Goal: Task Accomplishment & Management: Use online tool/utility

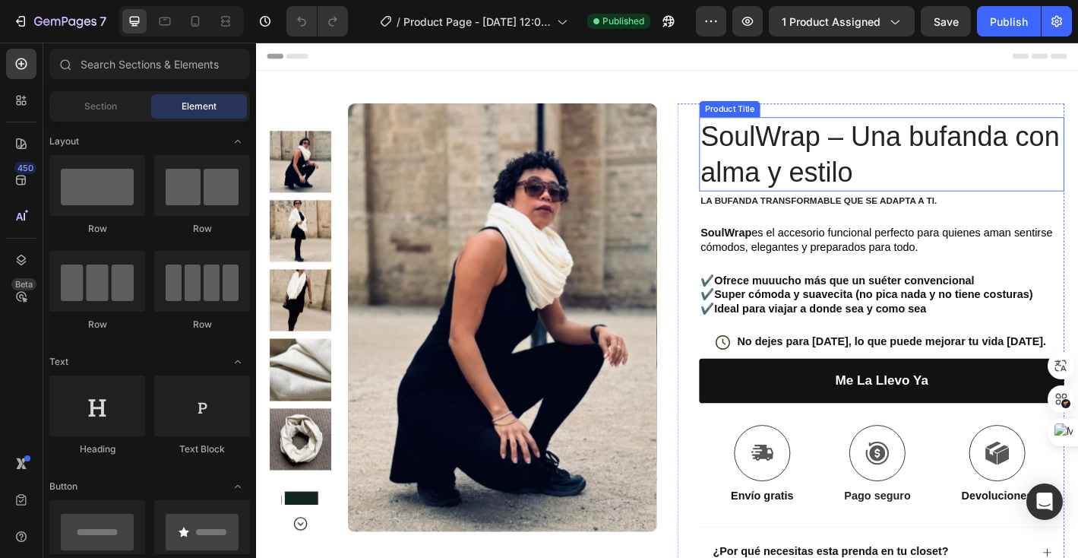
click at [885, 195] on h1 "SoulWrap – Una bufanda con alma y estilo" at bounding box center [950, 166] width 405 height 82
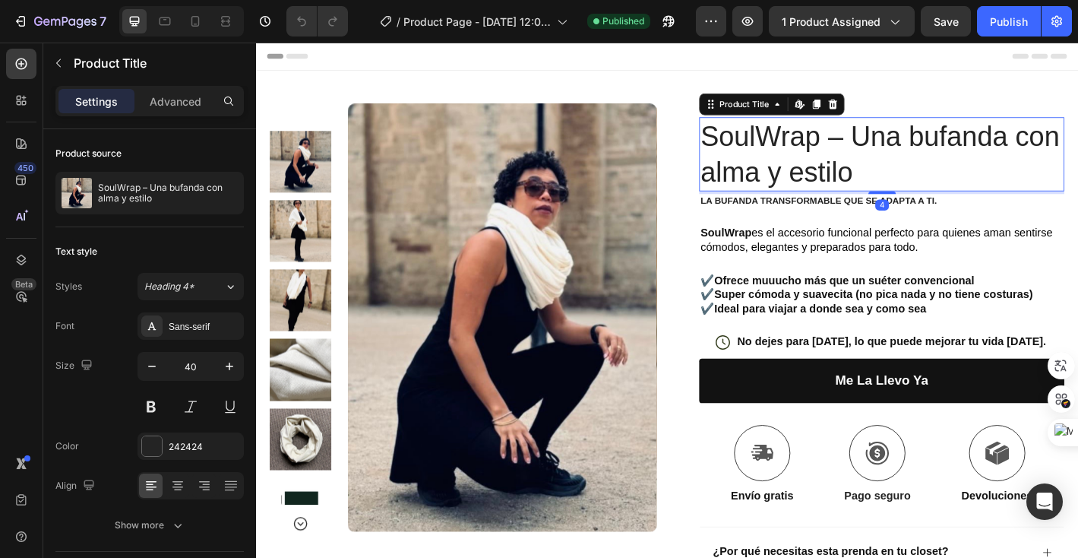
click at [917, 188] on h1 "SoulWrap – Una bufanda con alma y estilo" at bounding box center [950, 166] width 405 height 82
click at [909, 190] on h1 "SoulWrap – Una bufanda con alma y estilo" at bounding box center [950, 166] width 405 height 82
click at [918, 190] on h1 "SoulWrap – Una bufanda con alma y estilo" at bounding box center [950, 166] width 405 height 82
click at [912, 188] on h1 "SoulWrap – Una bufanda con alma y estilo" at bounding box center [950, 166] width 405 height 82
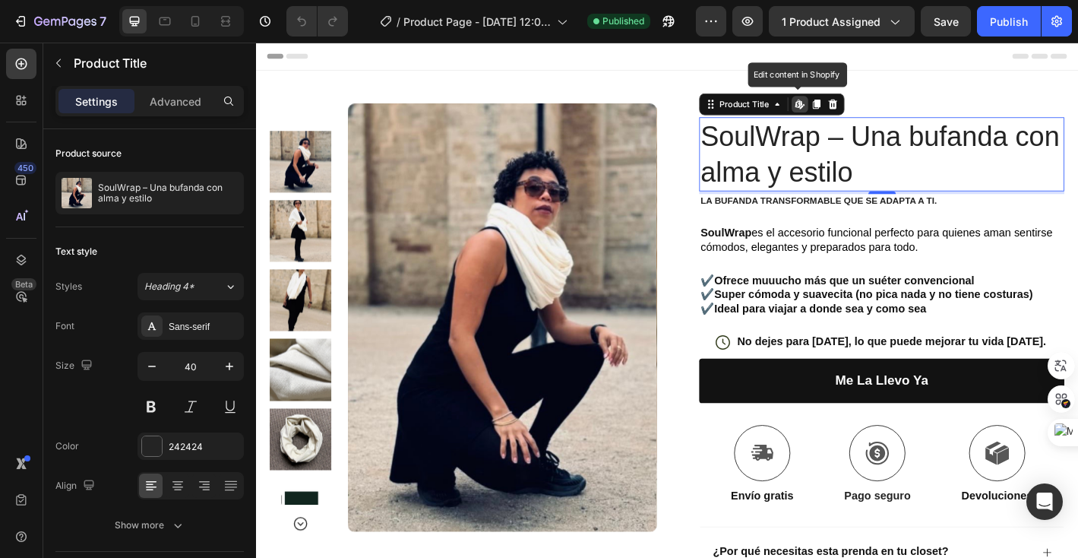
click at [860, 176] on h1 "SoulWrap – Una bufanda con alma y estilo" at bounding box center [950, 166] width 405 height 82
click at [934, 187] on h1 "SoulWrap – Una bufanda con alma y estilo" at bounding box center [950, 166] width 405 height 82
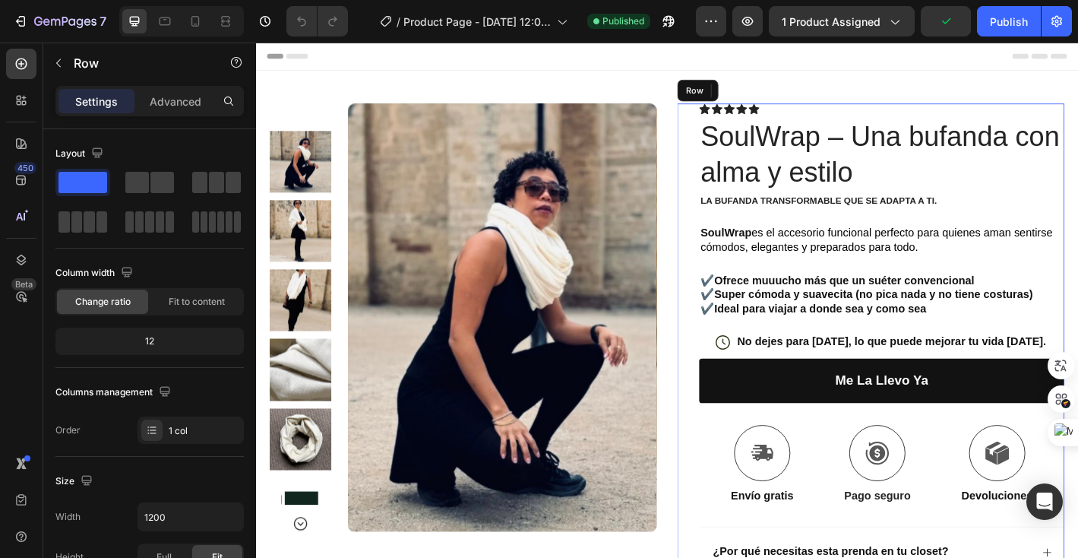
click at [877, 241] on div "Icon Icon Icon Icon Icon Icon List Text Block Row SoulWrap – Una bufanda con al…" at bounding box center [950, 441] width 405 height 662
click at [875, 198] on h1 "SoulWrap – Una bufanda con alma y estilo" at bounding box center [950, 166] width 405 height 82
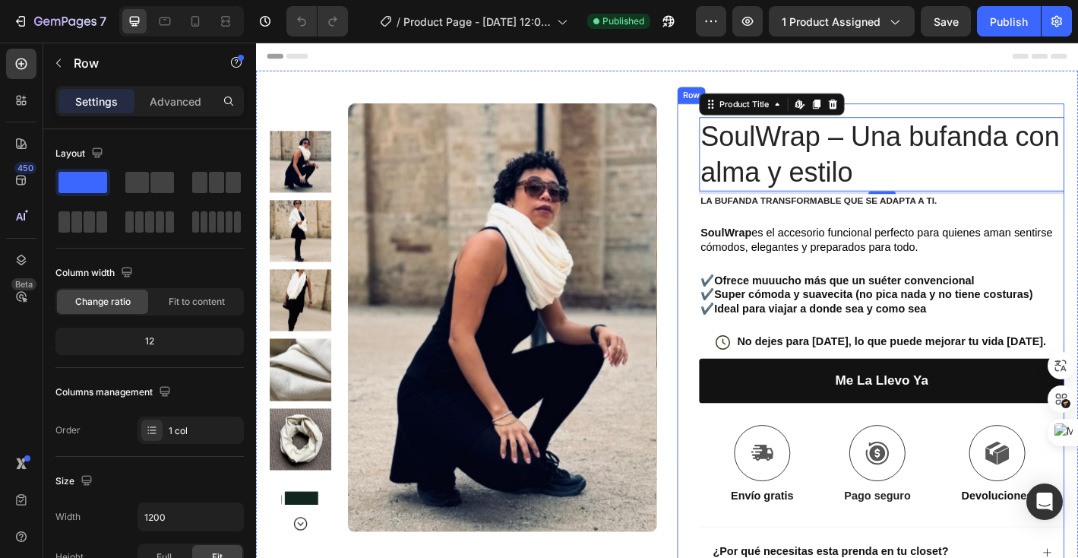
click at [840, 234] on div "Icon Icon Icon Icon Icon Icon List Text Block Row SoulWrap – Una bufanda con al…" at bounding box center [950, 441] width 405 height 662
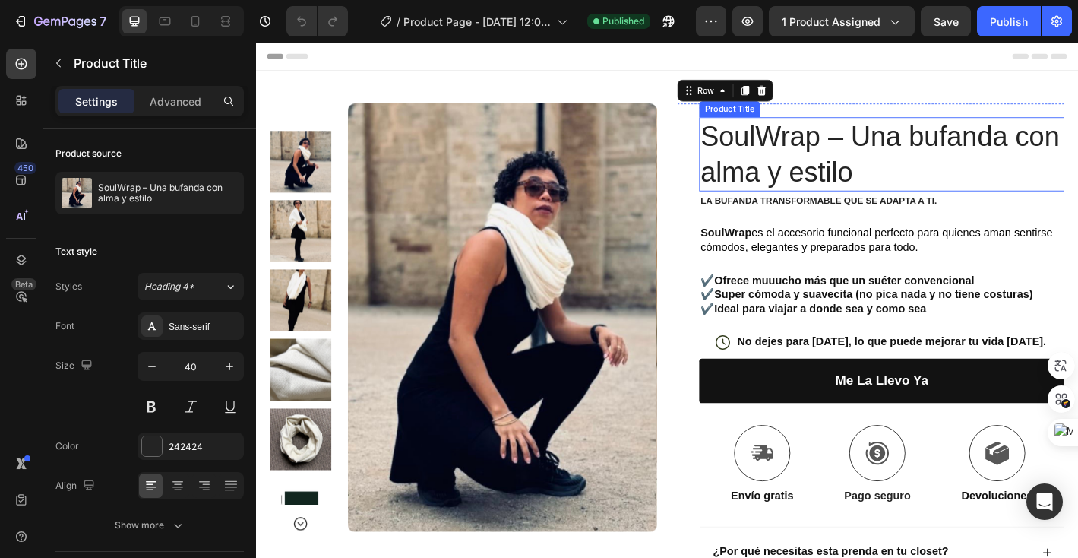
click at [834, 192] on h1 "SoulWrap – Una bufanda con alma y estilo" at bounding box center [950, 166] width 405 height 82
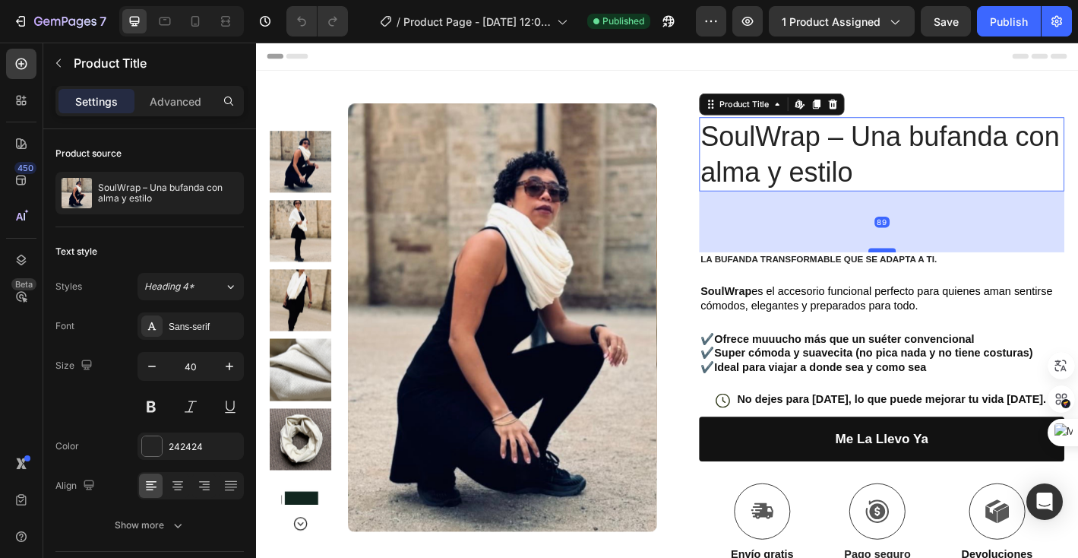
drag, startPoint x: 948, startPoint y: 207, endPoint x: 945, endPoint y: 271, distance: 64.6
click at [945, 271] on div at bounding box center [950, 272] width 30 height 5
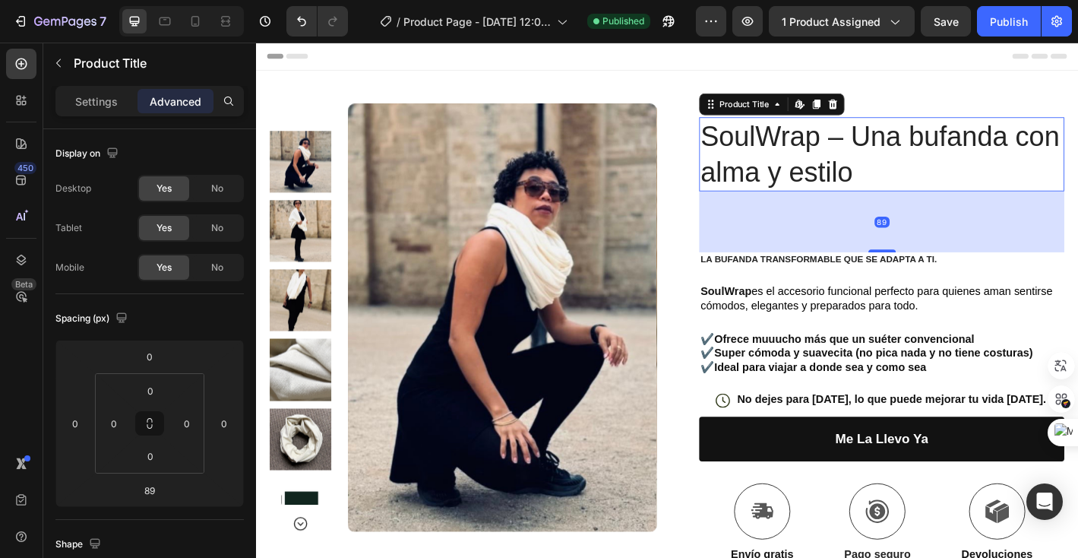
click at [872, 235] on div "89" at bounding box center [950, 241] width 405 height 68
click at [889, 201] on h1 "SoulWrap – Una bufanda con alma y estilo" at bounding box center [950, 166] width 405 height 82
click at [179, 189] on div "Yes" at bounding box center [164, 188] width 50 height 24
click at [216, 196] on div "No" at bounding box center [217, 188] width 50 height 24
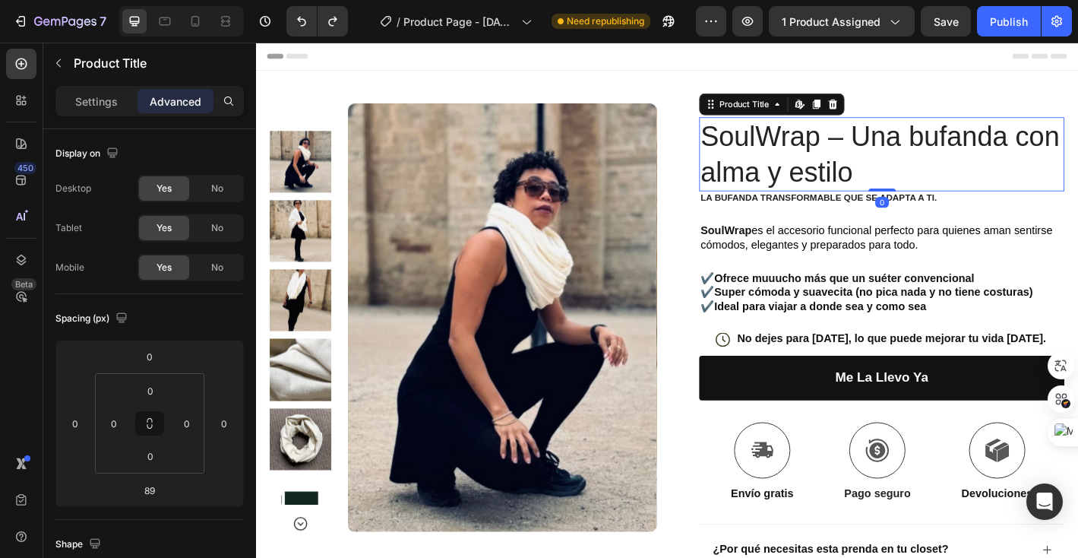
drag, startPoint x: 941, startPoint y: 271, endPoint x: 926, endPoint y: 196, distance: 76.7
click at [928, 196] on div "SoulWrap – Una bufanda con alma y estilo Product Title Edit content in Shopify 0" at bounding box center [950, 166] width 405 height 82
type input "0"
click at [921, 188] on h1 "SoulWrap – Una bufanda con alma y estilo" at bounding box center [950, 166] width 405 height 82
click at [910, 187] on h1 "SoulWrap – Una bufanda con alma y estilo" at bounding box center [950, 166] width 405 height 82
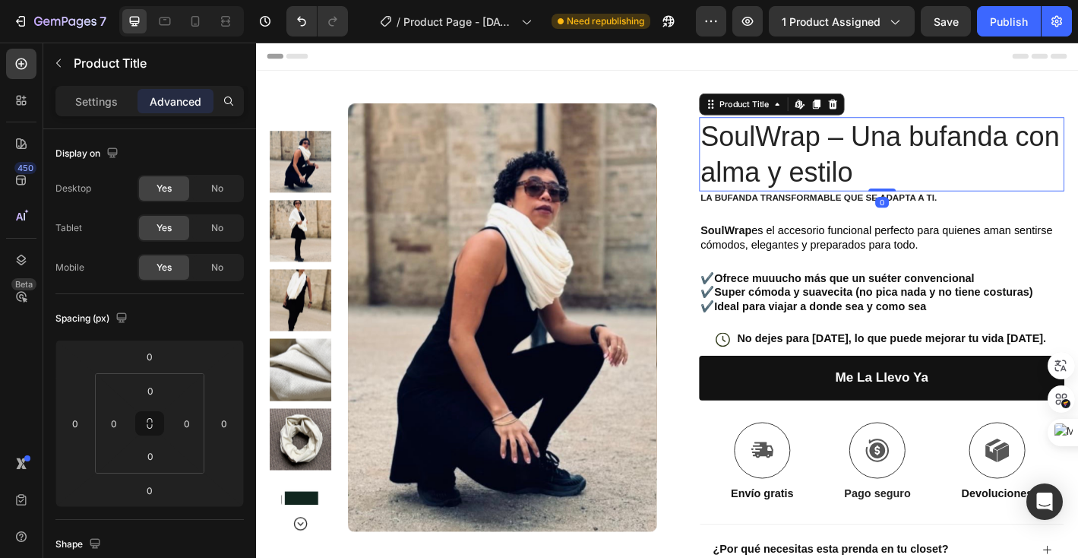
click at [910, 187] on h1 "SoulWrap – Una bufanda con alma y estilo" at bounding box center [950, 166] width 405 height 82
click at [100, 100] on p "Settings" at bounding box center [96, 101] width 43 height 16
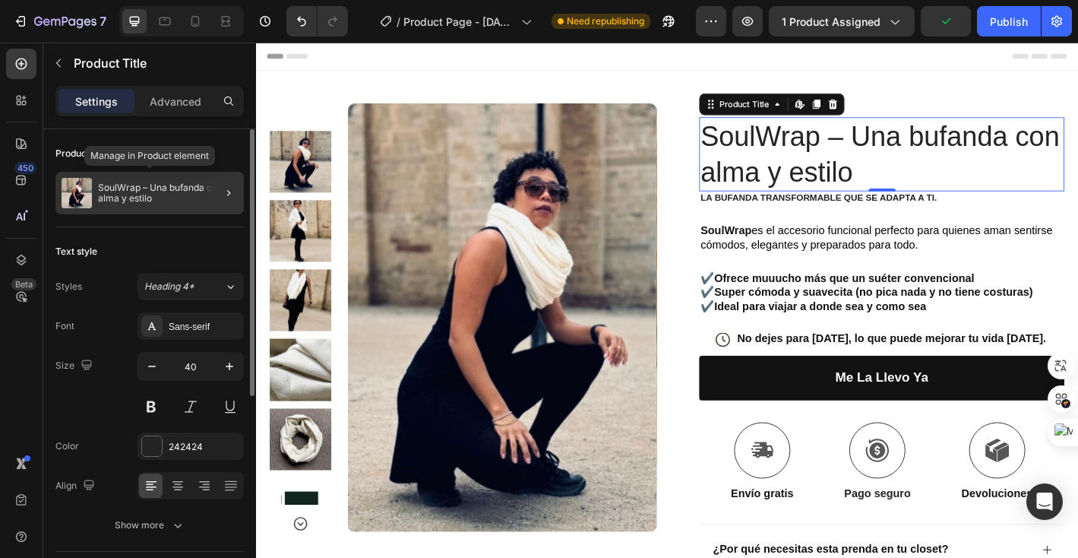
click at [141, 201] on p "SoulWrap – Una bufanda con alma y estilo" at bounding box center [168, 192] width 140 height 21
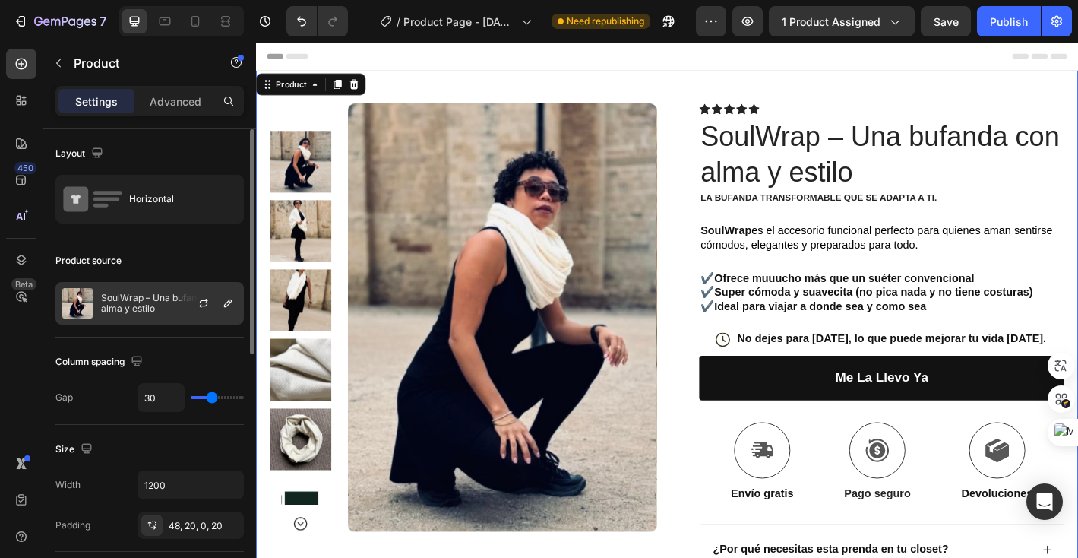
click at [149, 311] on p "SoulWrap – Una bufanda con alma y estilo" at bounding box center [169, 302] width 136 height 21
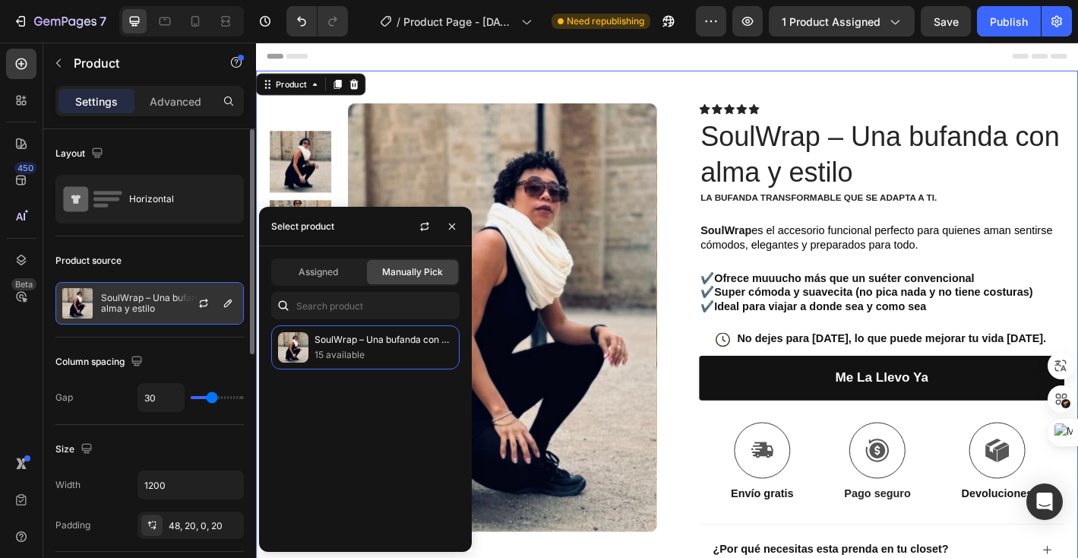
click at [172, 308] on p "SoulWrap – Una bufanda con alma y estilo" at bounding box center [169, 302] width 136 height 21
click at [229, 302] on icon "button" at bounding box center [228, 303] width 8 height 8
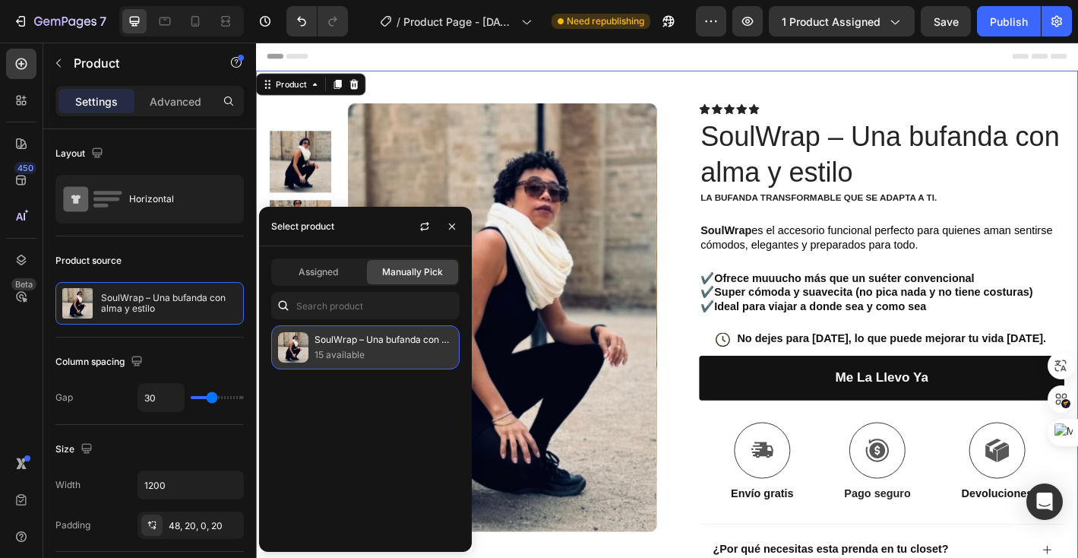
click at [349, 356] on p "15 available" at bounding box center [384, 354] width 138 height 15
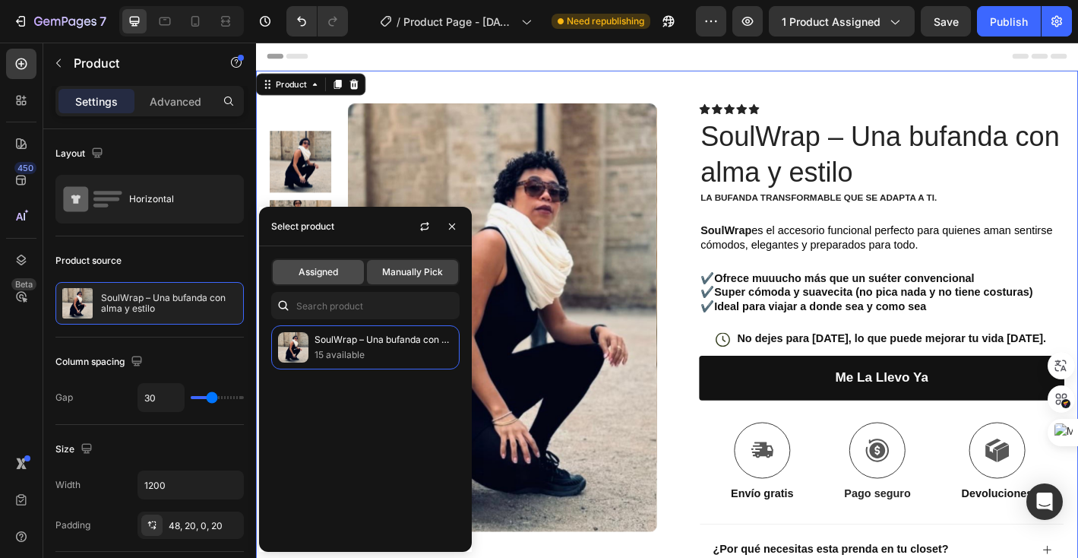
click at [324, 277] on span "Assigned" at bounding box center [319, 272] width 40 height 14
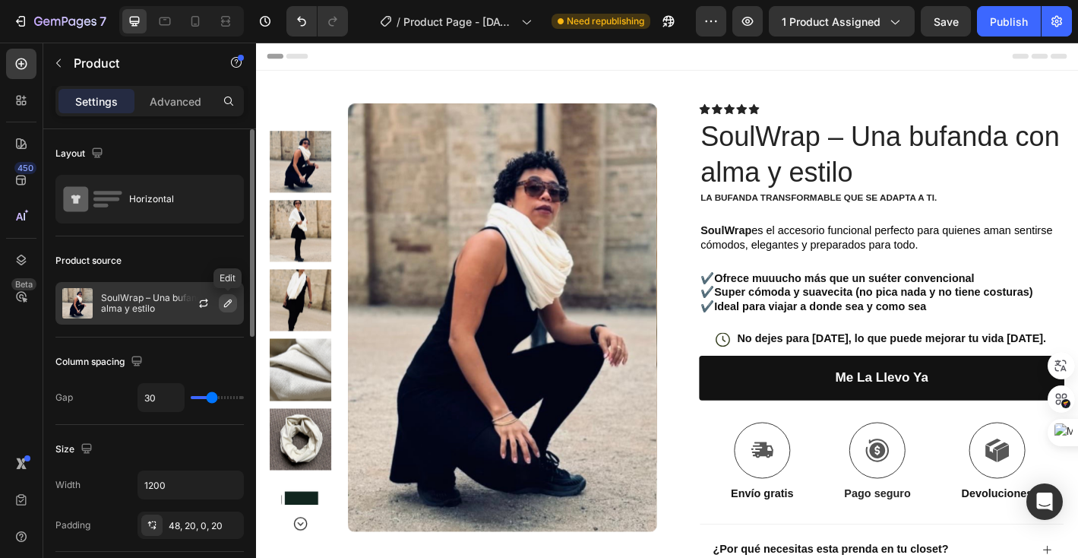
click at [229, 305] on icon "button" at bounding box center [228, 303] width 12 height 12
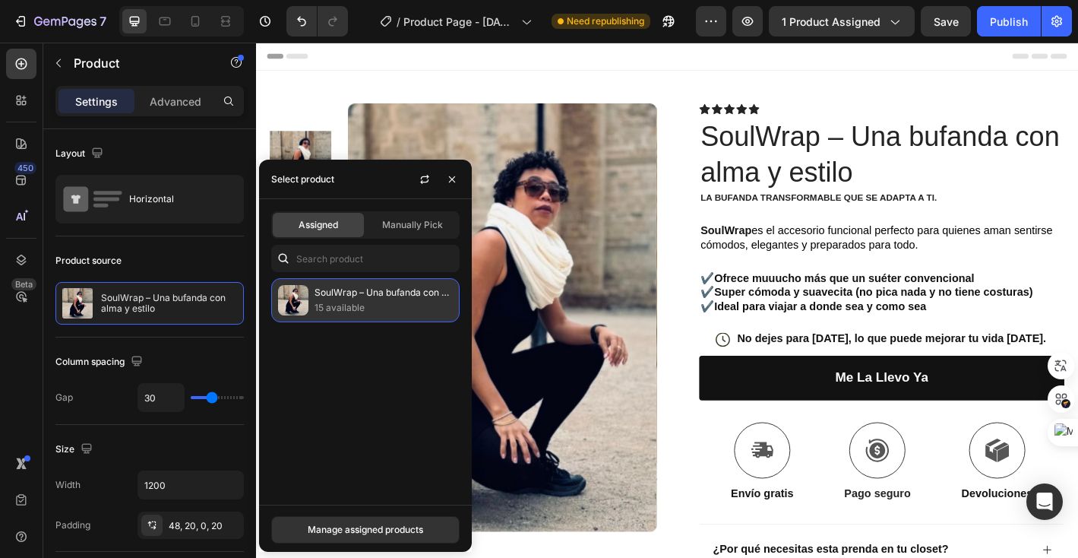
click at [315, 308] on p "15 available" at bounding box center [384, 307] width 138 height 15
click at [342, 534] on div "Manage assigned products" at bounding box center [365, 530] width 115 height 14
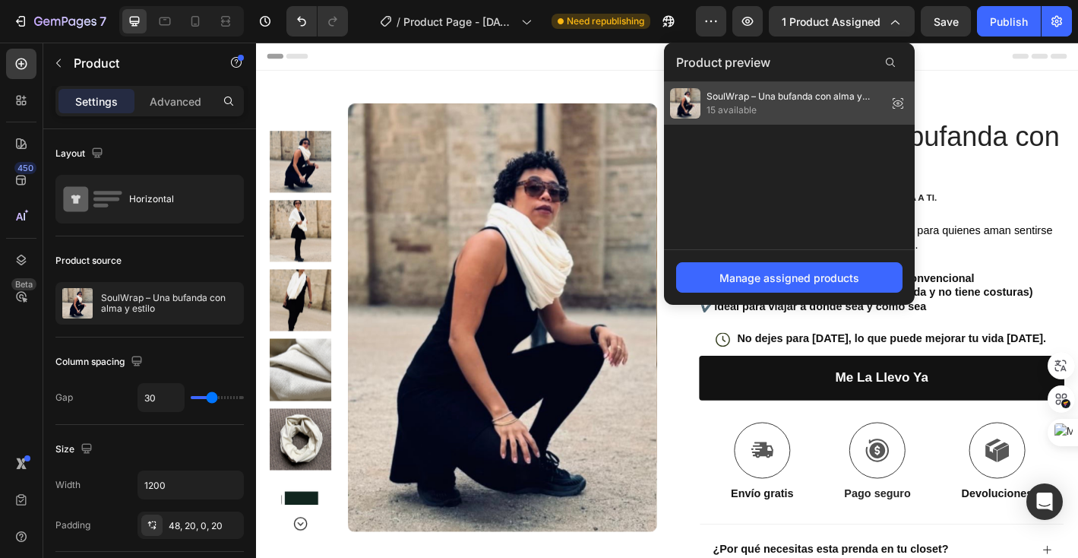
click at [894, 106] on icon at bounding box center [897, 103] width 21 height 21
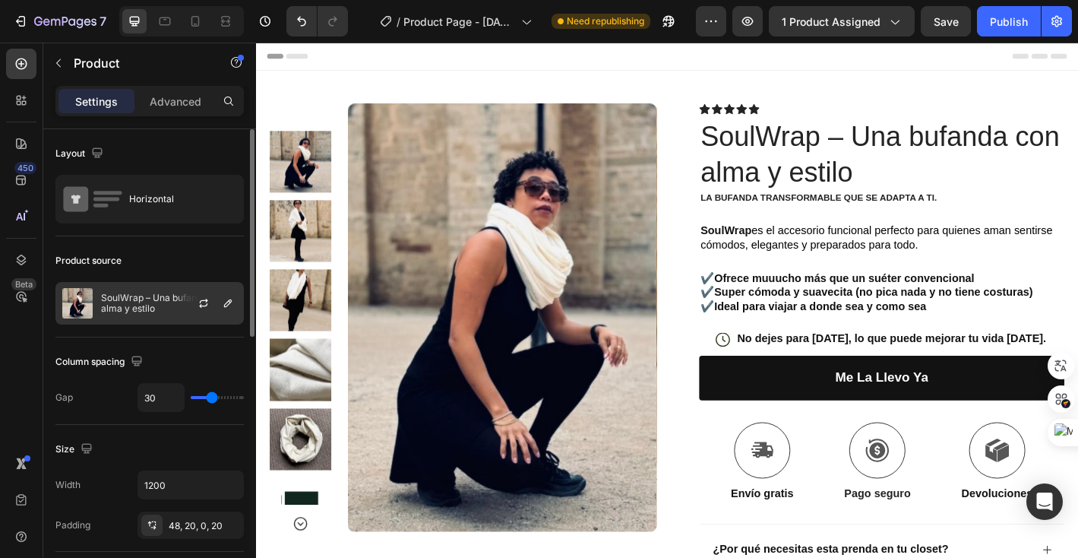
click at [205, 312] on div at bounding box center [209, 303] width 67 height 41
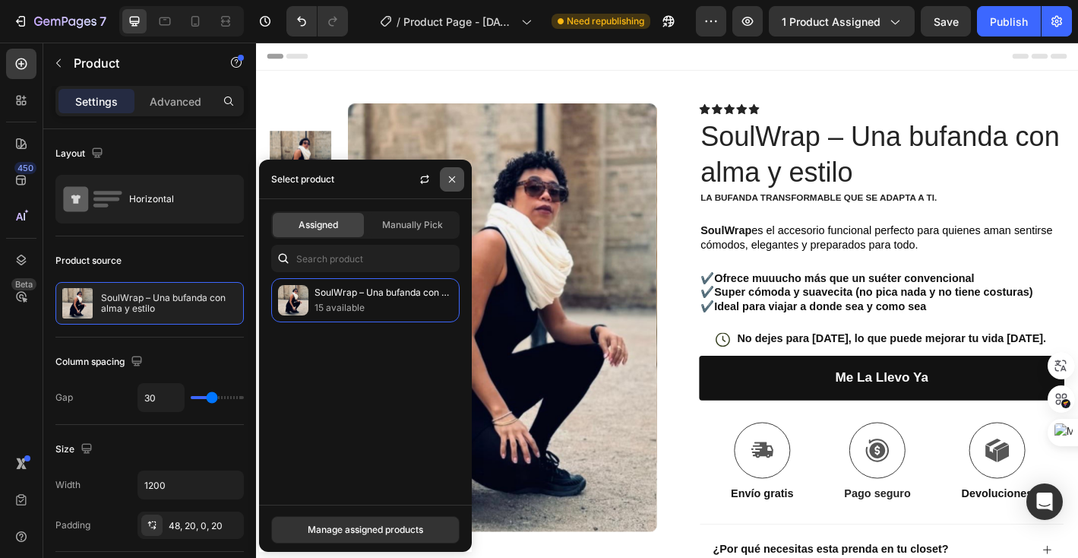
click at [448, 184] on icon "button" at bounding box center [452, 179] width 12 height 12
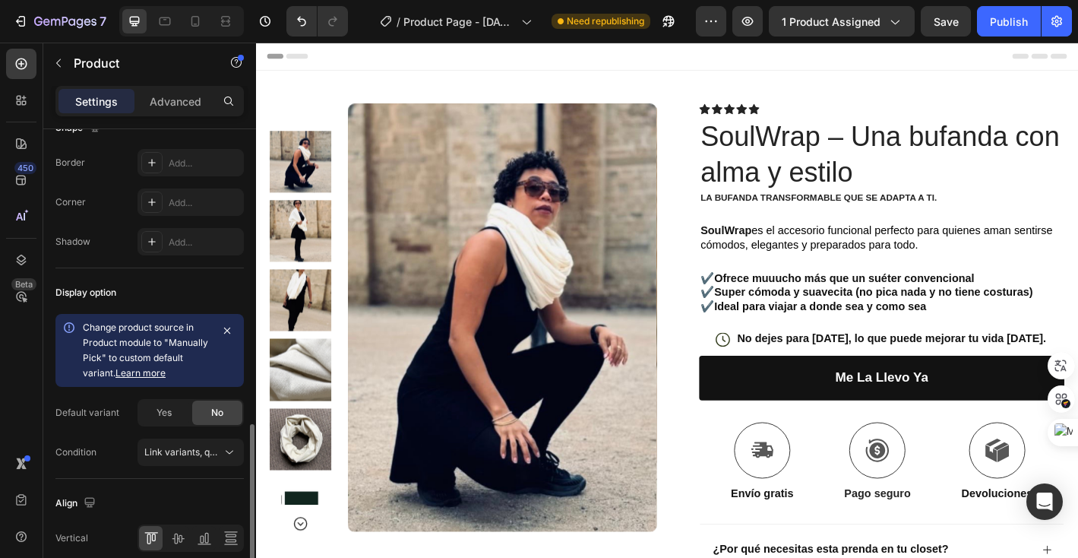
scroll to position [601, 0]
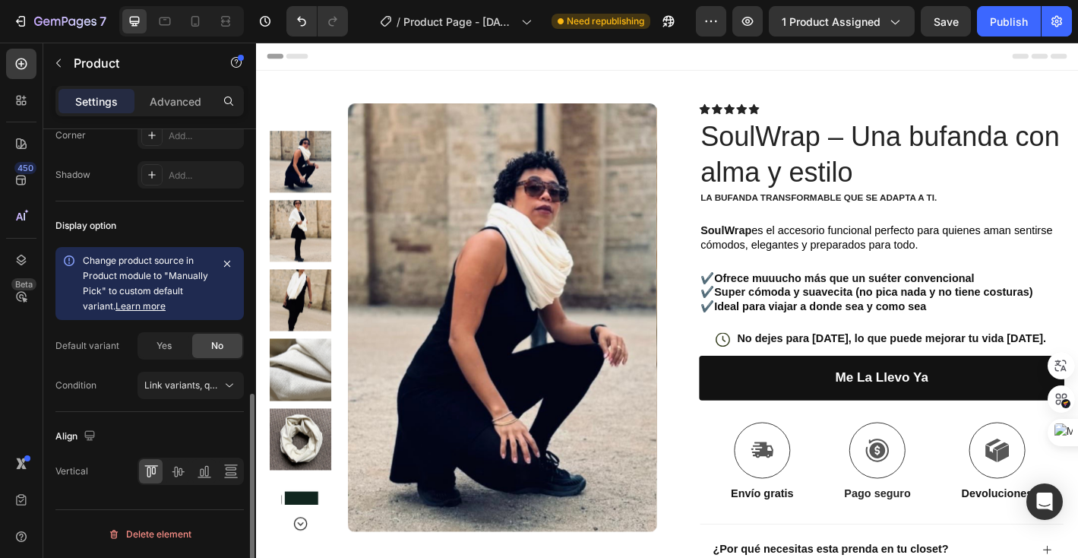
click at [156, 309] on link "Learn more" at bounding box center [140, 305] width 50 height 11
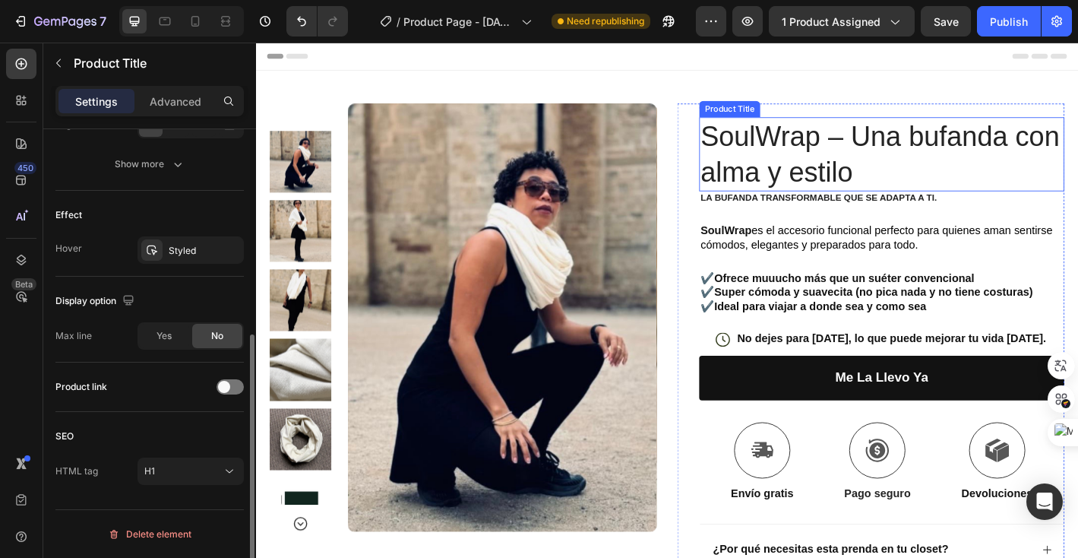
scroll to position [0, 0]
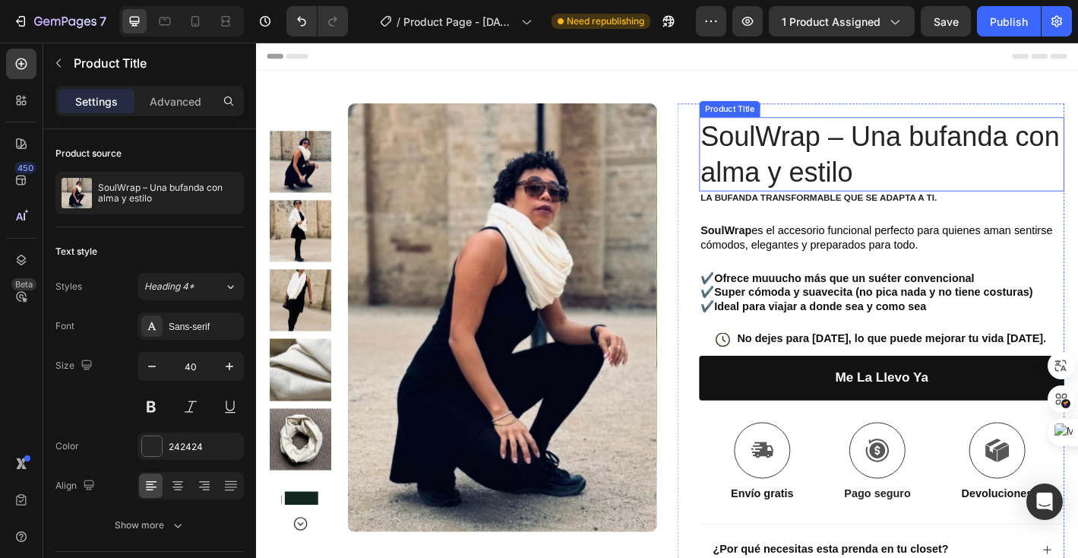
click at [776, 185] on h1 "SoulWrap – Una bufanda con alma y estilo" at bounding box center [950, 166] width 405 height 82
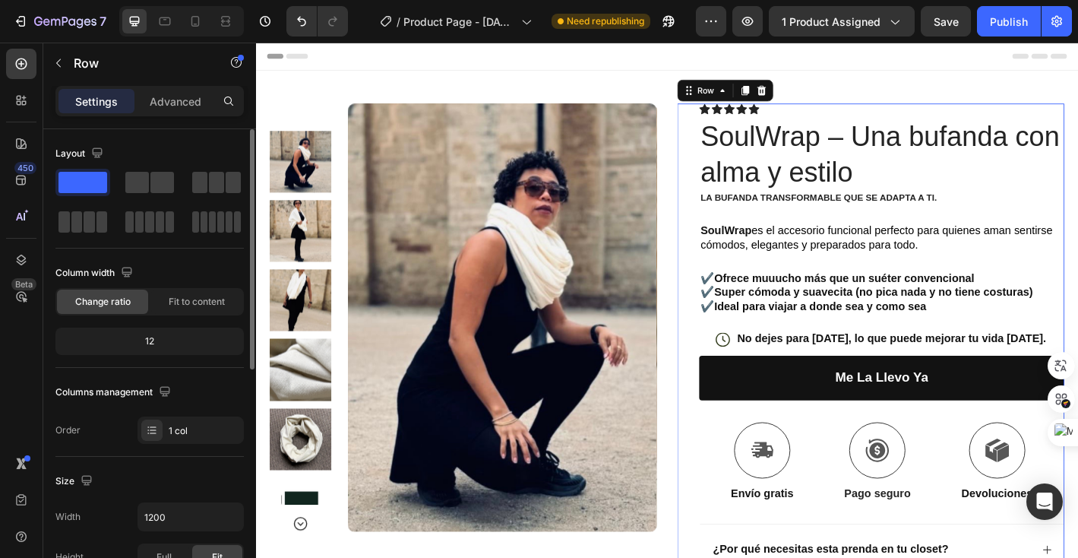
click at [737, 186] on div "Icon Icon Icon Icon Icon Icon List Text Block Row SoulWrap – Una bufanda con al…" at bounding box center [937, 439] width 429 height 659
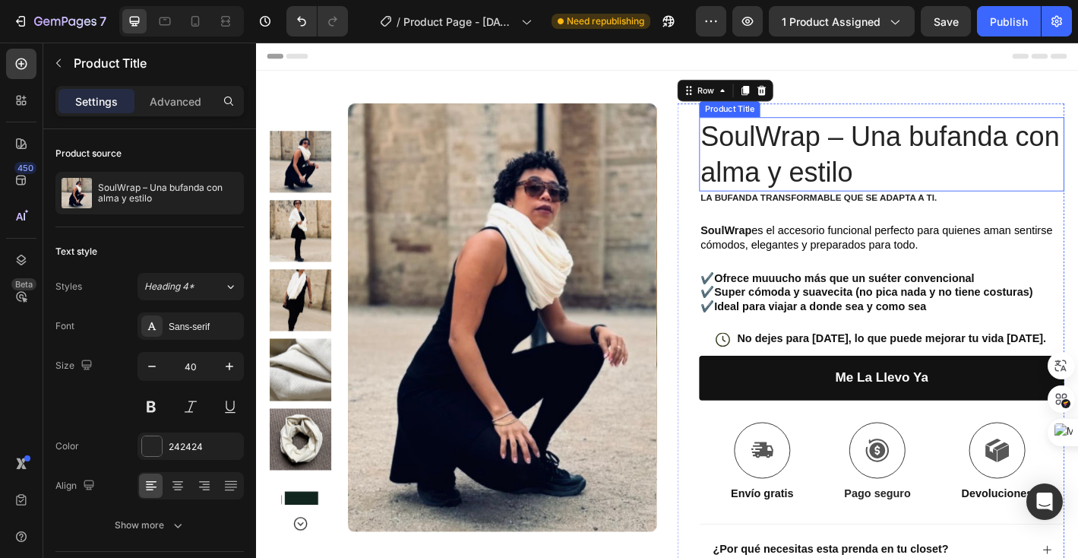
click at [774, 188] on h1 "SoulWrap – Una bufanda con alma y estilo" at bounding box center [950, 166] width 405 height 82
click at [762, 114] on icon at bounding box center [762, 115] width 2 height 2
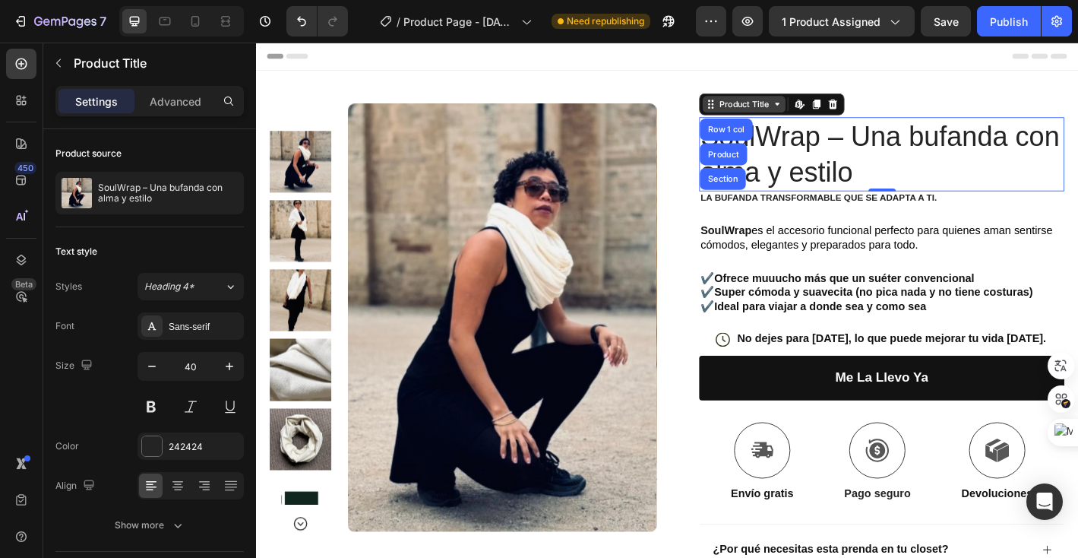
click at [836, 112] on icon at bounding box center [834, 111] width 12 height 12
click at [861, 114] on icon at bounding box center [861, 114] width 5 height 5
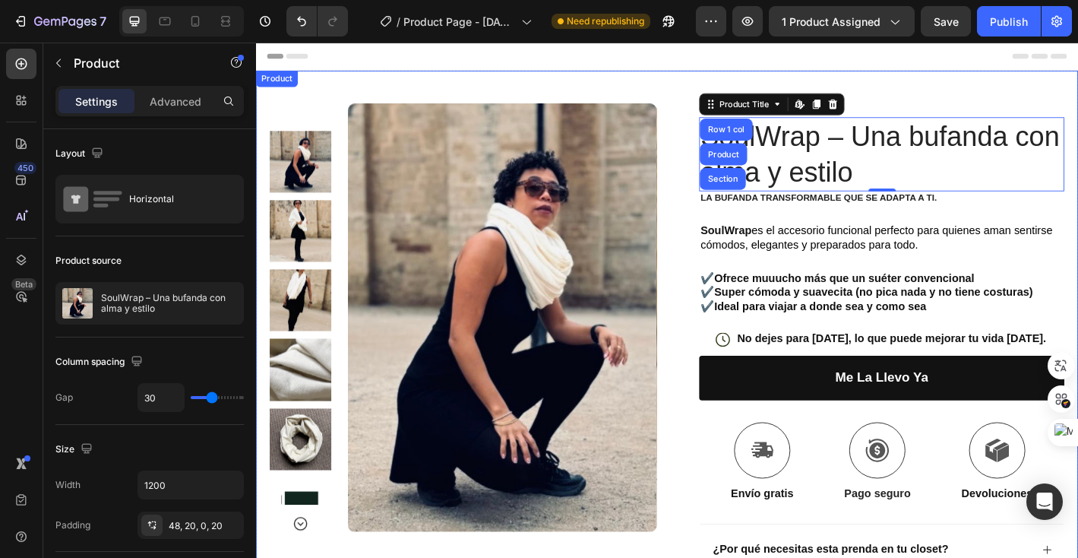
click at [943, 82] on div "Product Images Row Icon Icon Icon Icon Icon Icon List Text Block Row SoulWrap –…" at bounding box center [712, 422] width 912 height 696
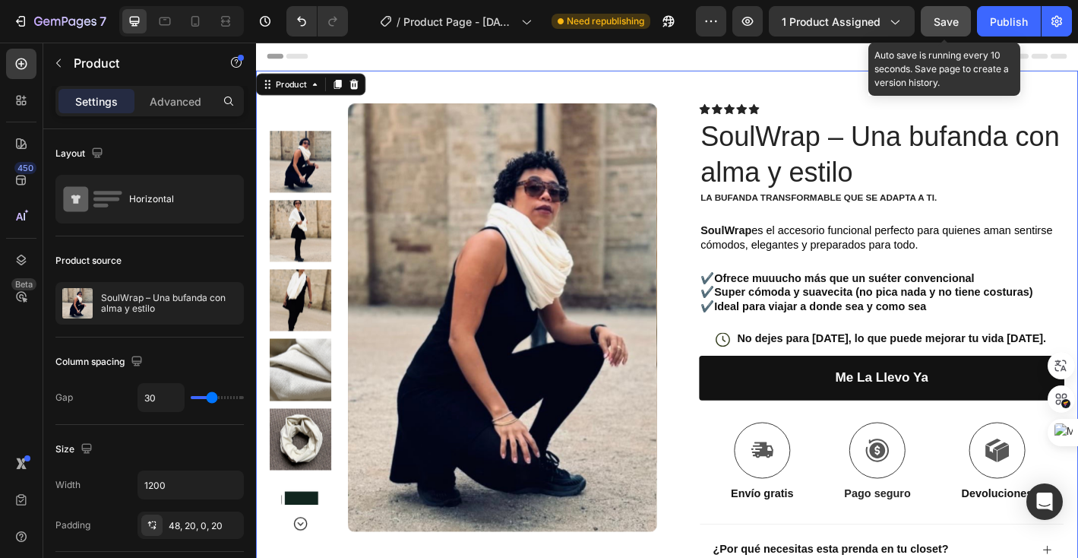
click at [937, 28] on div "Save" at bounding box center [946, 22] width 25 height 16
